Goal: Task Accomplishment & Management: Use online tool/utility

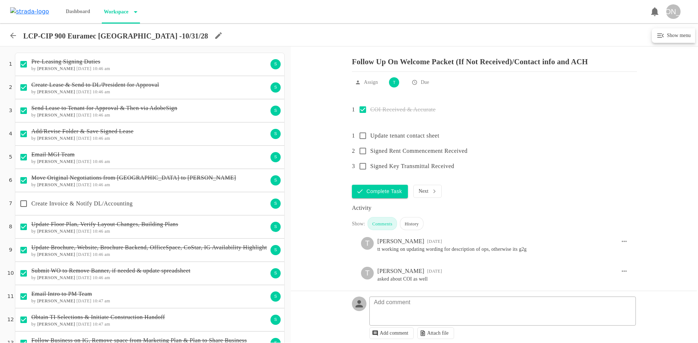
scroll to position [553, 0]
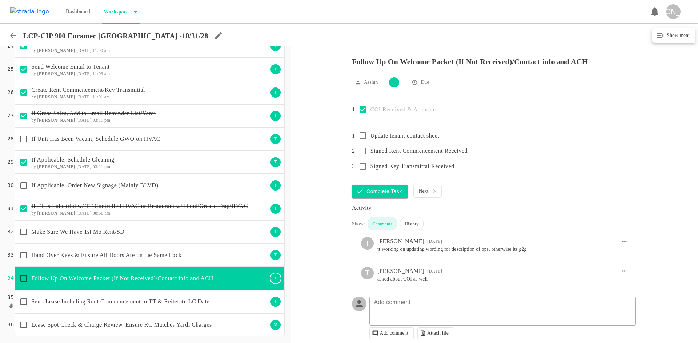
click at [13, 37] on icon at bounding box center [13, 35] width 9 height 9
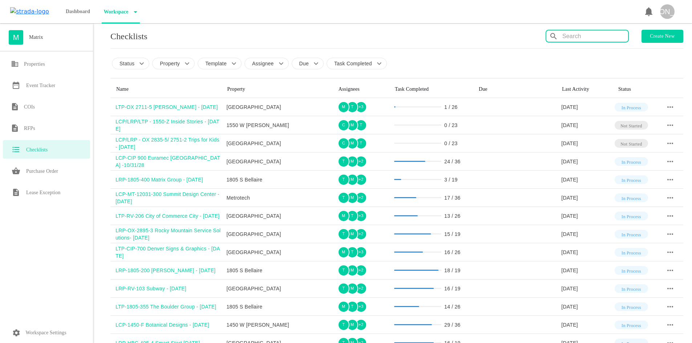
click at [574, 37] on input "text" at bounding box center [596, 37] width 66 height 12
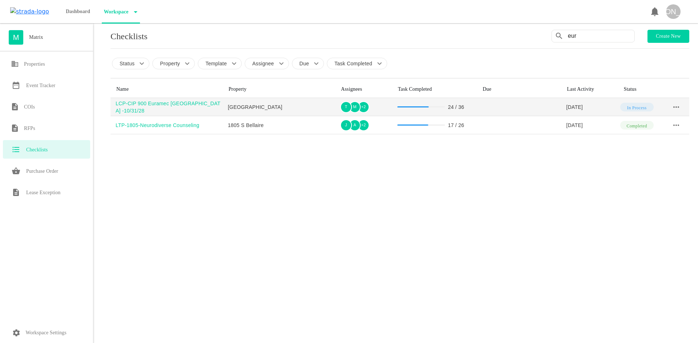
type input "eur"
click at [167, 103] on td "LCP-CIP 900 Euramec [GEOGRAPHIC_DATA] -10/31/28" at bounding box center [166, 107] width 112 height 18
click at [172, 108] on div "LCP-CIP 900 Euramec [GEOGRAPHIC_DATA] -10/31/28" at bounding box center [169, 107] width 107 height 15
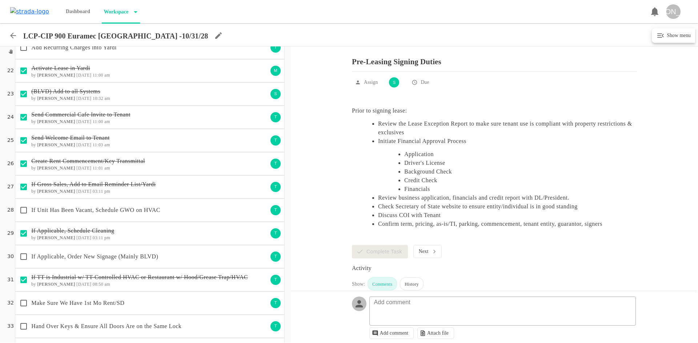
scroll to position [553, 0]
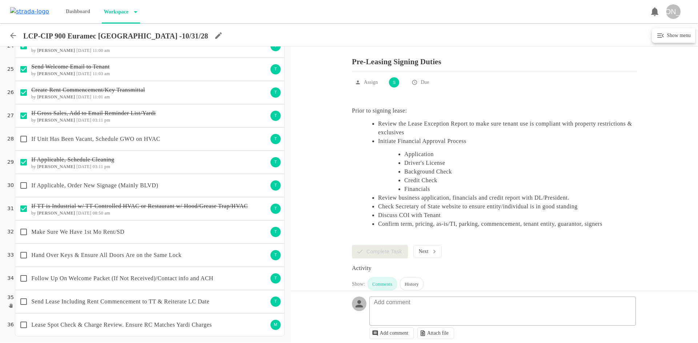
click at [188, 234] on p "Make Sure We Have 1st Mo Rent/SD" at bounding box center [149, 232] width 237 height 9
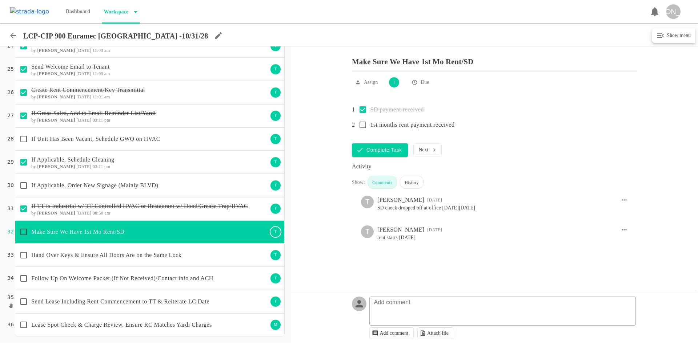
click at [158, 262] on div "Hand Over Keys & Ensure All Doors Are on the Same Lock" at bounding box center [142, 255] width 252 height 15
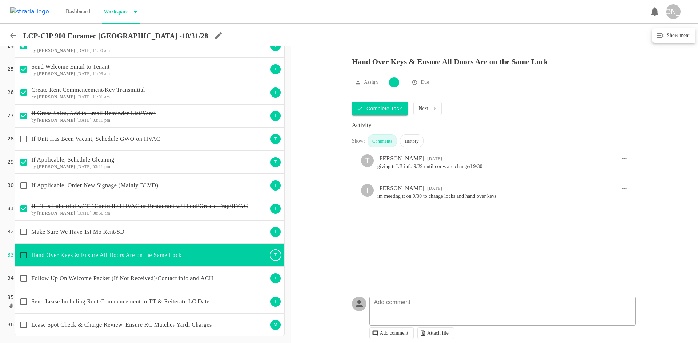
click at [27, 255] on input "checkbox" at bounding box center [23, 255] width 15 height 15
checkbox input "true"
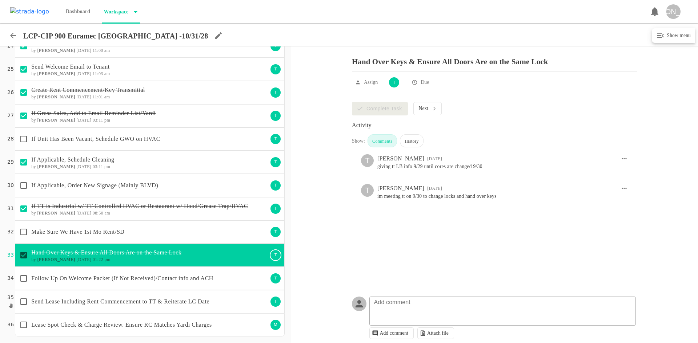
click at [98, 278] on p "Follow Up On Welcome Packet (If Not Received)/Contact info and ACH" at bounding box center [149, 278] width 237 height 9
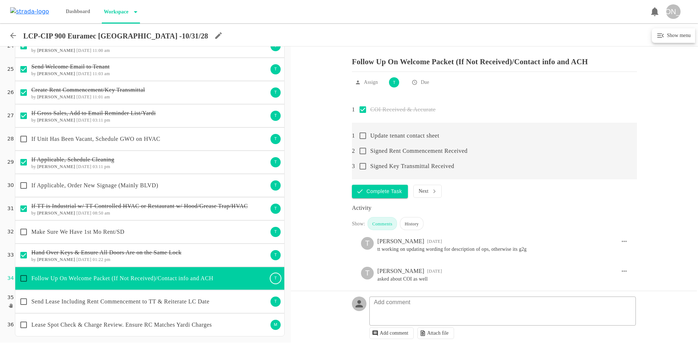
click at [361, 156] on input "checkbox" at bounding box center [362, 151] width 15 height 15
checkbox input "false"
click at [361, 172] on input "checkbox" at bounding box center [362, 166] width 15 height 15
checkbox input "false"
checkbox input "true"
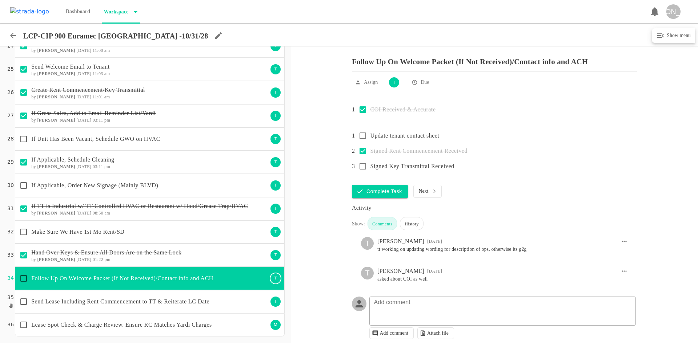
checkbox input "true"
click at [210, 307] on div "Send Lease Including Rent Commencement to TT & Reiterate LC Date" at bounding box center [142, 301] width 252 height 15
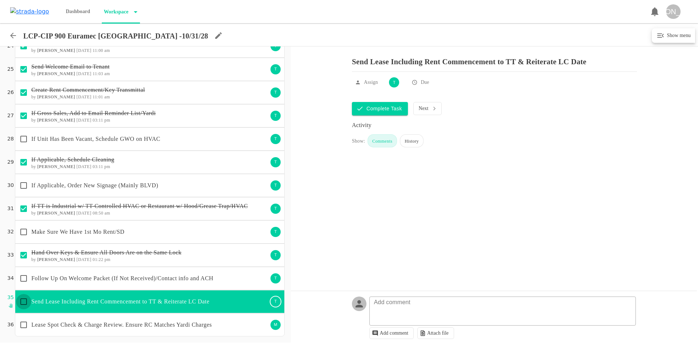
click at [22, 301] on input "checkbox" at bounding box center [23, 301] width 15 height 15
checkbox input "true"
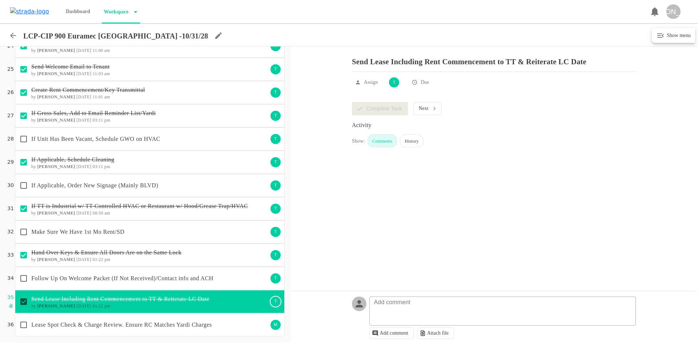
click at [110, 277] on p "Follow Up On Welcome Packet (If Not Received)/Contact info and ACH" at bounding box center [149, 278] width 237 height 9
